Goal: Task Accomplishment & Management: Manage account settings

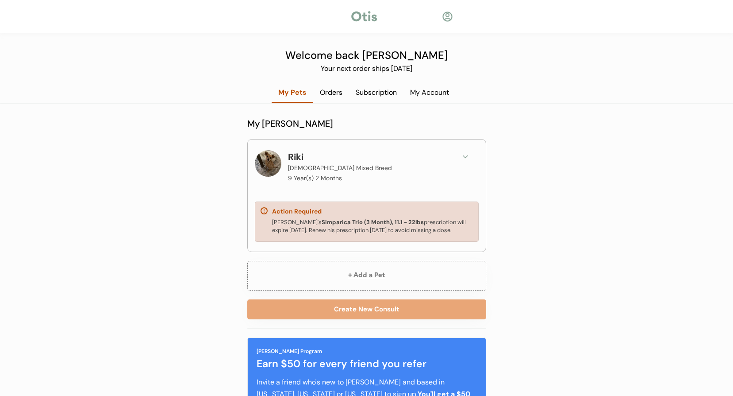
click at [328, 91] on div "Orders" at bounding box center [331, 93] width 36 height 10
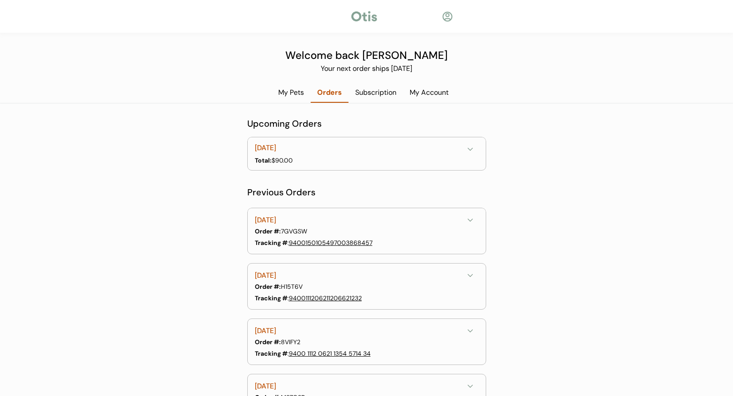
click at [380, 93] on div "Subscription" at bounding box center [376, 93] width 54 height 10
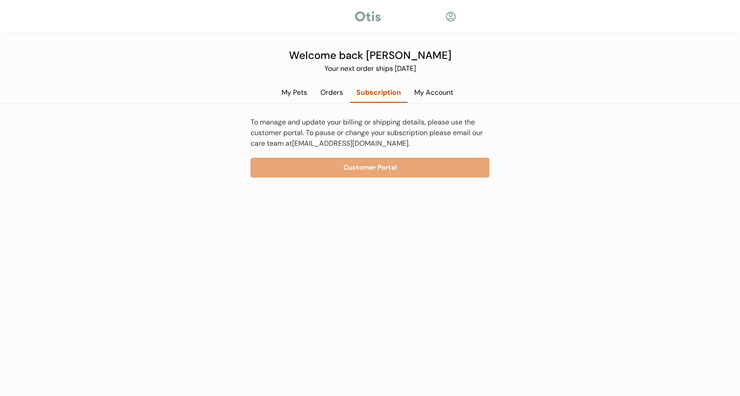
click at [436, 91] on div "My Account" at bounding box center [433, 93] width 52 height 10
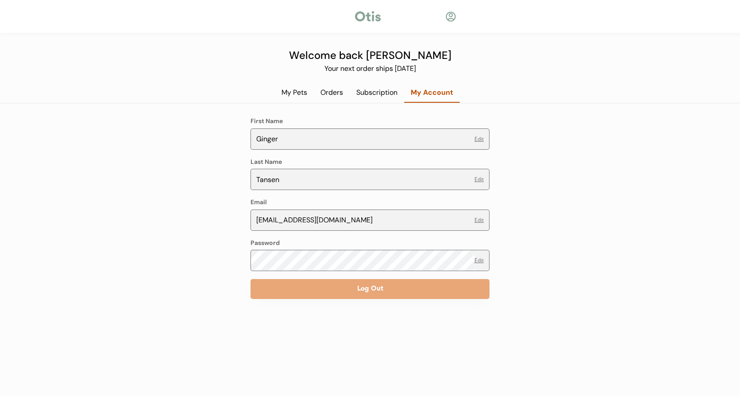
click at [384, 102] on div "Subscription" at bounding box center [376, 96] width 54 height 16
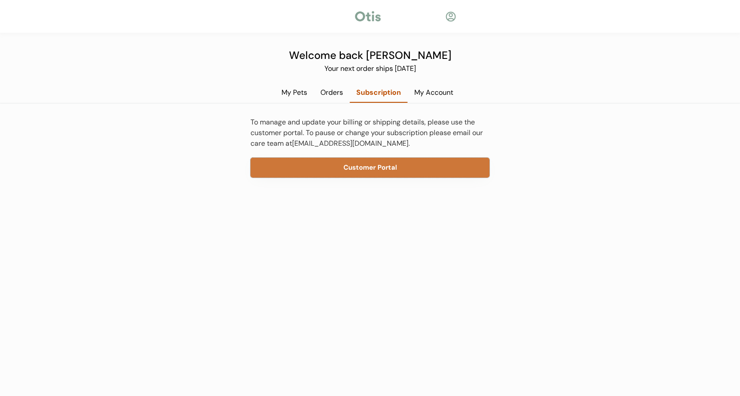
click at [380, 169] on button "Customer Portal" at bounding box center [369, 167] width 239 height 20
